Goal: Information Seeking & Learning: Learn about a topic

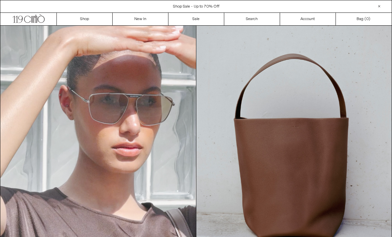
click at [144, 18] on link "New In" at bounding box center [141, 19] width 56 height 12
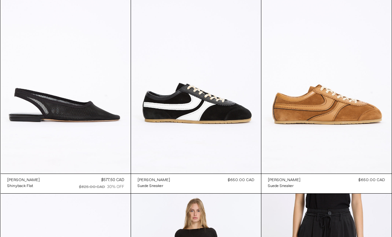
scroll to position [6277, 0]
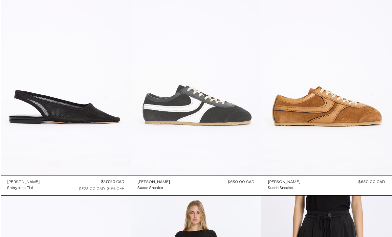
click at [208, 141] on at bounding box center [196, 77] width 130 height 195
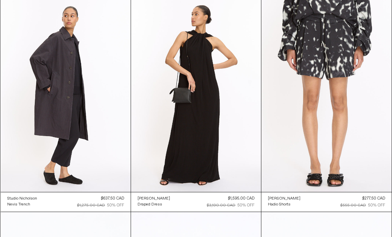
scroll to position [11419, 0]
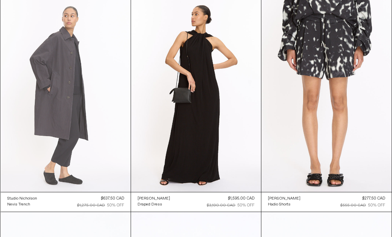
click at [67, 146] on at bounding box center [66, 93] width 130 height 195
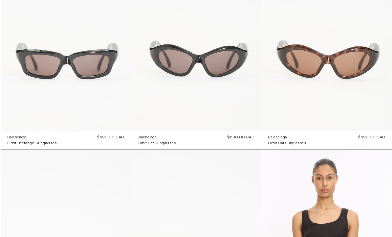
scroll to position [13632, 0]
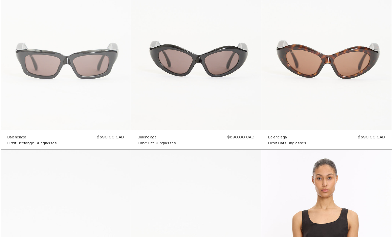
click at [64, 111] on at bounding box center [66, 32] width 130 height 195
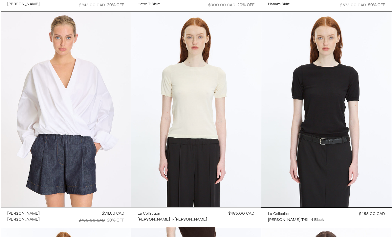
scroll to position [17641, 0]
click at [78, 217] on div "Dries Van Noten Camiel Shirt Regular price $511.00 CAD $730.00 CAD 30% OFF Sold…" at bounding box center [66, 217] width 130 height 20
click at [106, 211] on div "$511.00 CAD" at bounding box center [113, 214] width 22 height 6
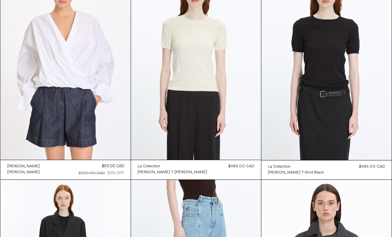
scroll to position [17688, 0]
click at [110, 166] on div "$511.00 CAD" at bounding box center [113, 166] width 22 height 6
click at [105, 170] on div "$730.00 CAD 30% OFF" at bounding box center [101, 173] width 45 height 6
click at [103, 167] on div "$511.00 CAD" at bounding box center [113, 166] width 22 height 6
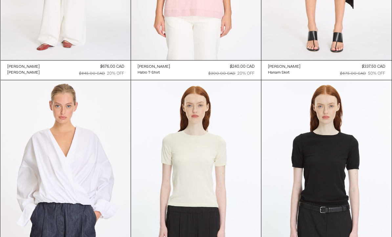
scroll to position [17572, 0]
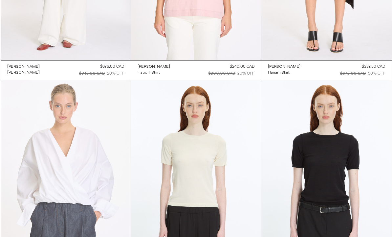
click at [70, 154] on at bounding box center [66, 177] width 130 height 195
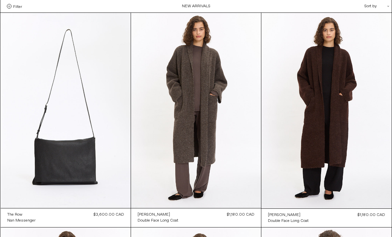
scroll to position [17594, 0]
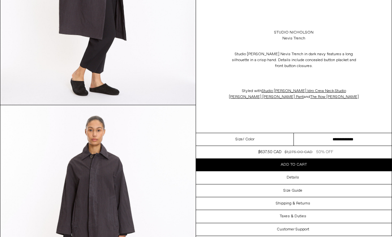
scroll to position [176, 0]
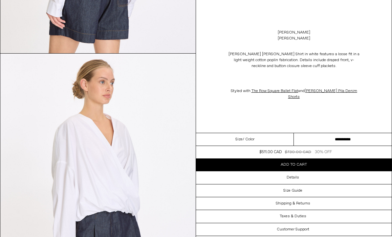
scroll to position [953, 0]
